Goal: Transaction & Acquisition: Book appointment/travel/reservation

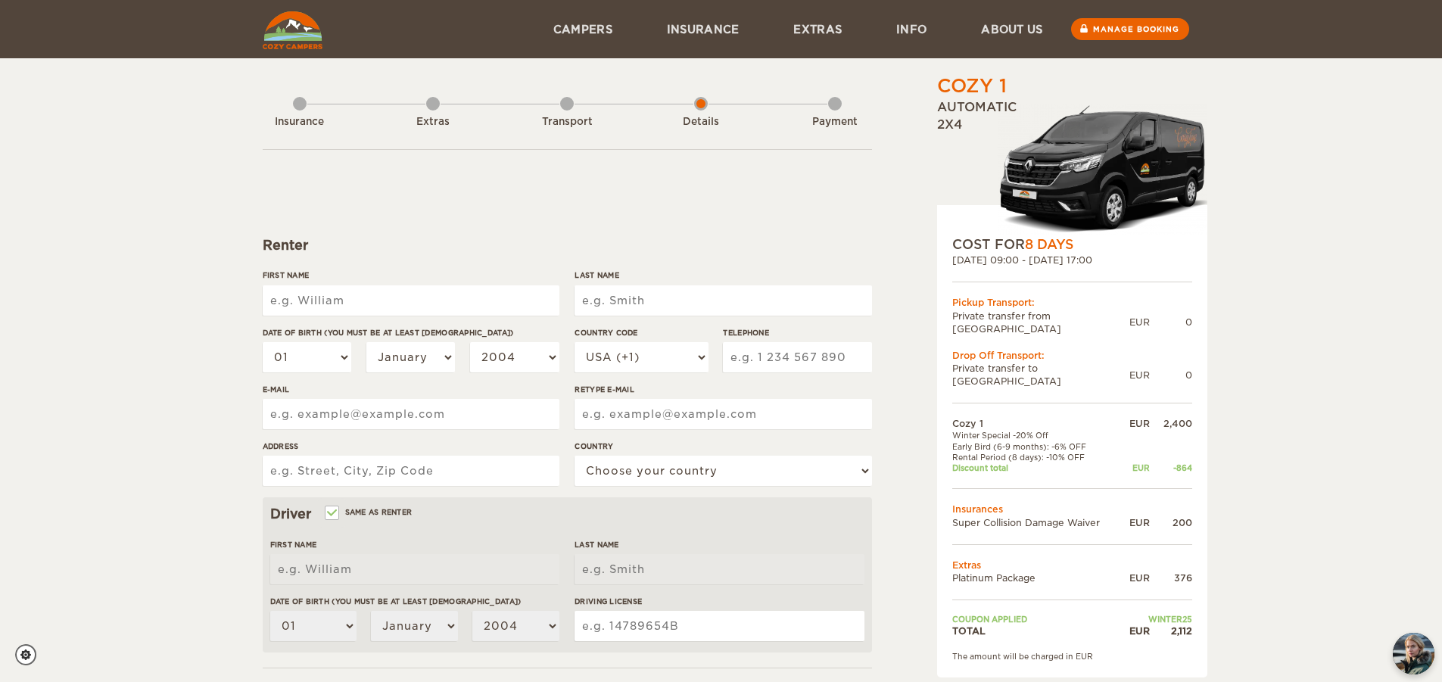
click at [285, 26] on img at bounding box center [293, 30] width 60 height 38
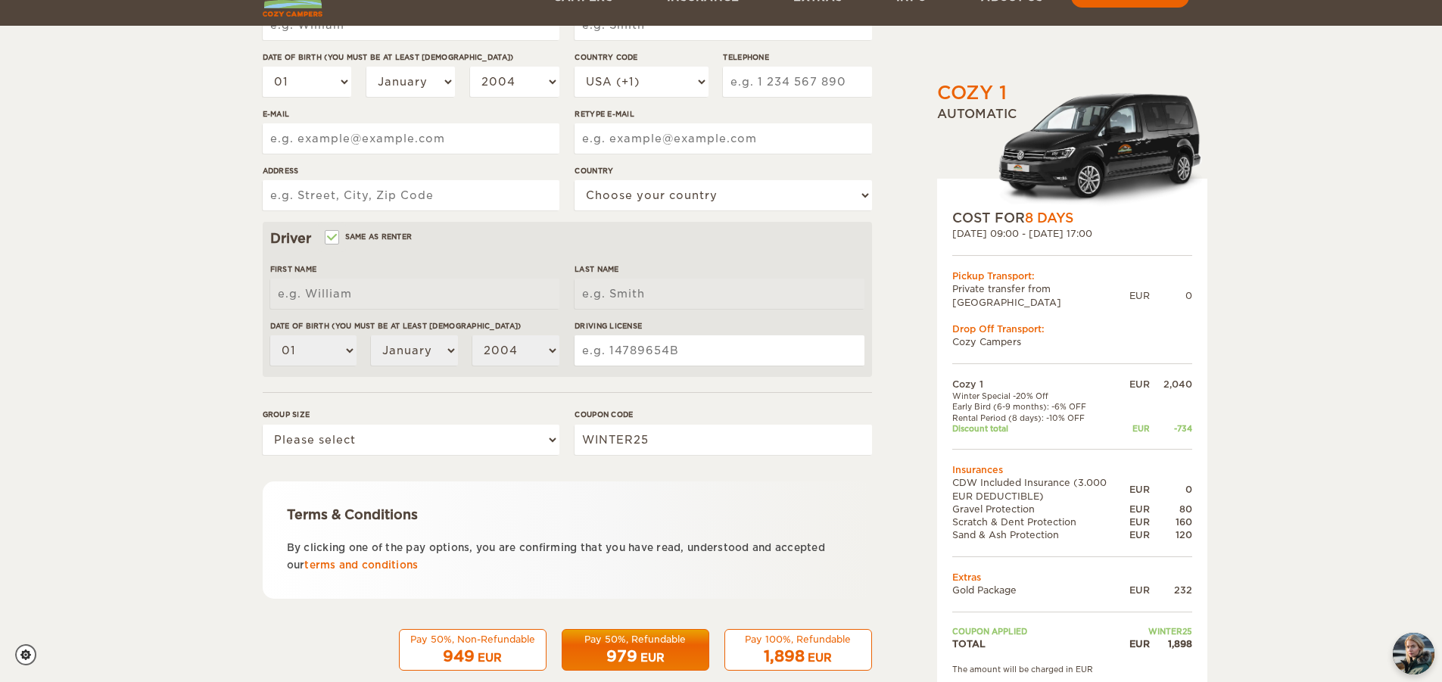
scroll to position [302, 0]
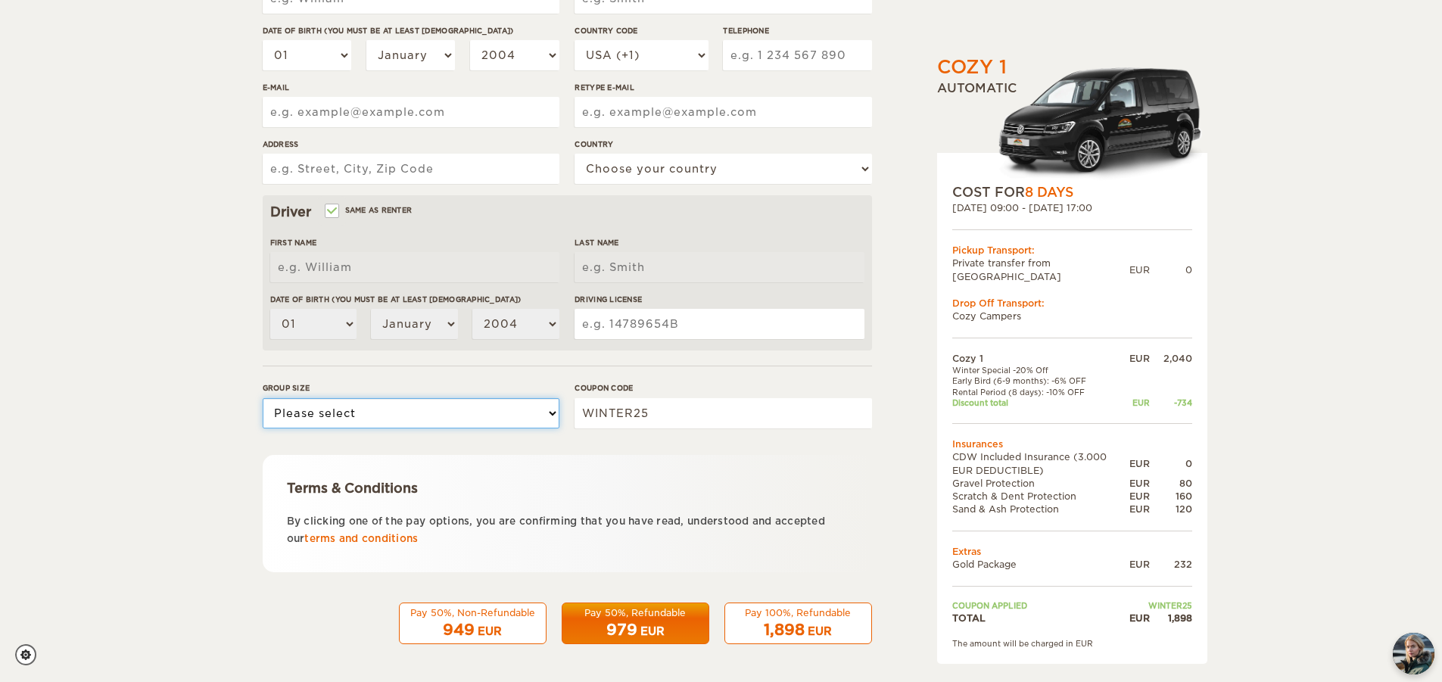
click at [405, 411] on select "Please select 1 2" at bounding box center [411, 413] width 297 height 30
select select "2"
click at [263, 398] on select "Please select 1 2" at bounding box center [411, 413] width 297 height 30
